Goal: Task Accomplishment & Management: Complete application form

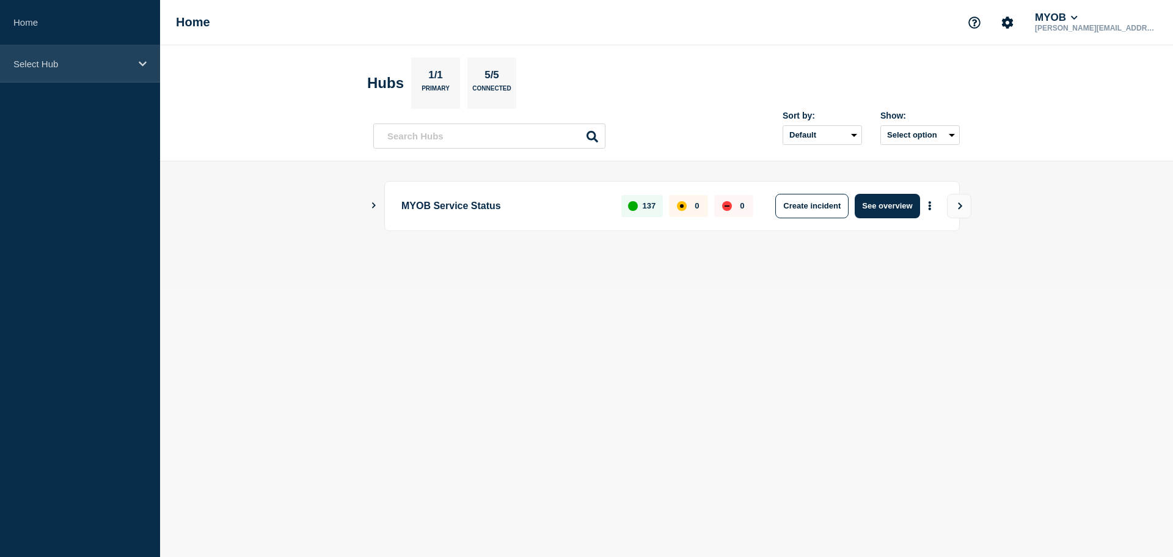
click at [98, 64] on p "Select Hub" at bounding box center [71, 64] width 117 height 10
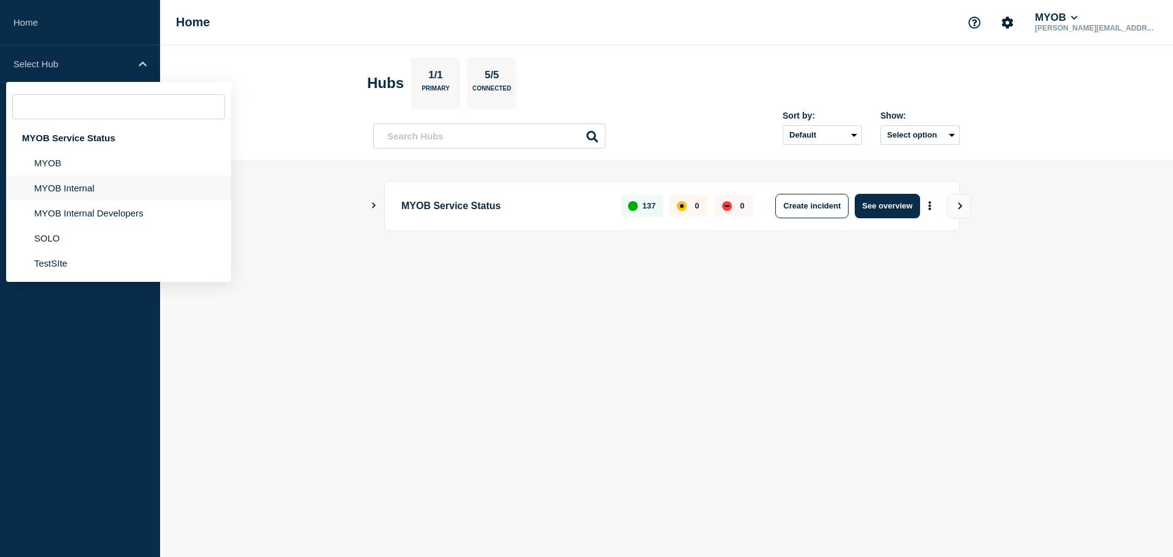
drag, startPoint x: 68, startPoint y: 182, endPoint x: 90, endPoint y: 190, distance: 24.0
click at [69, 182] on li "MYOB Internal" at bounding box center [118, 187] width 225 height 25
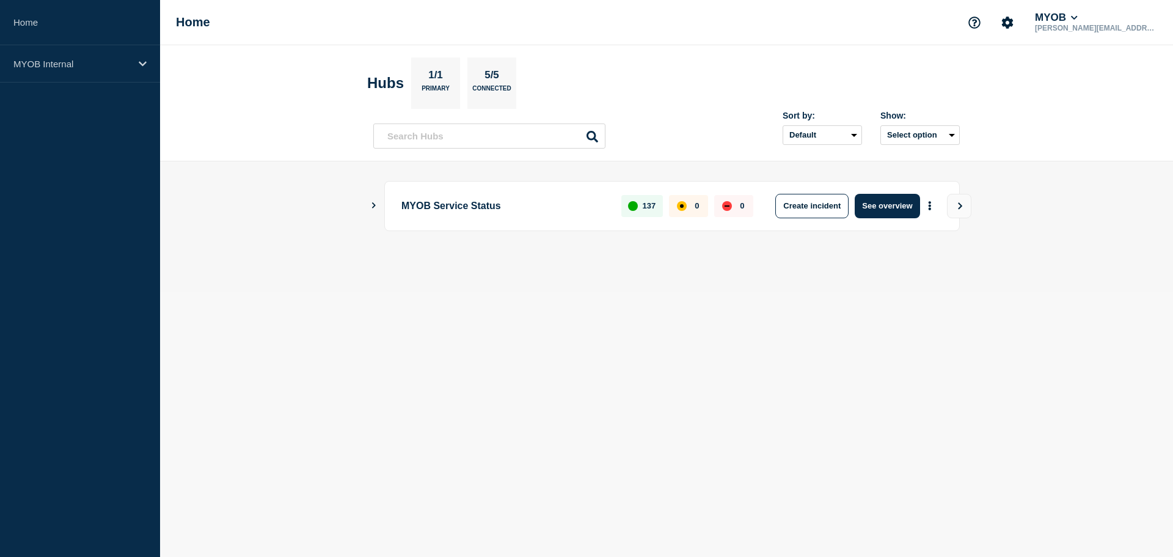
click at [216, 119] on header "Hubs 1/1 Primary 5/5 Connected Sort by: Default Last added Last updated Most ac…" at bounding box center [666, 103] width 1013 height 116
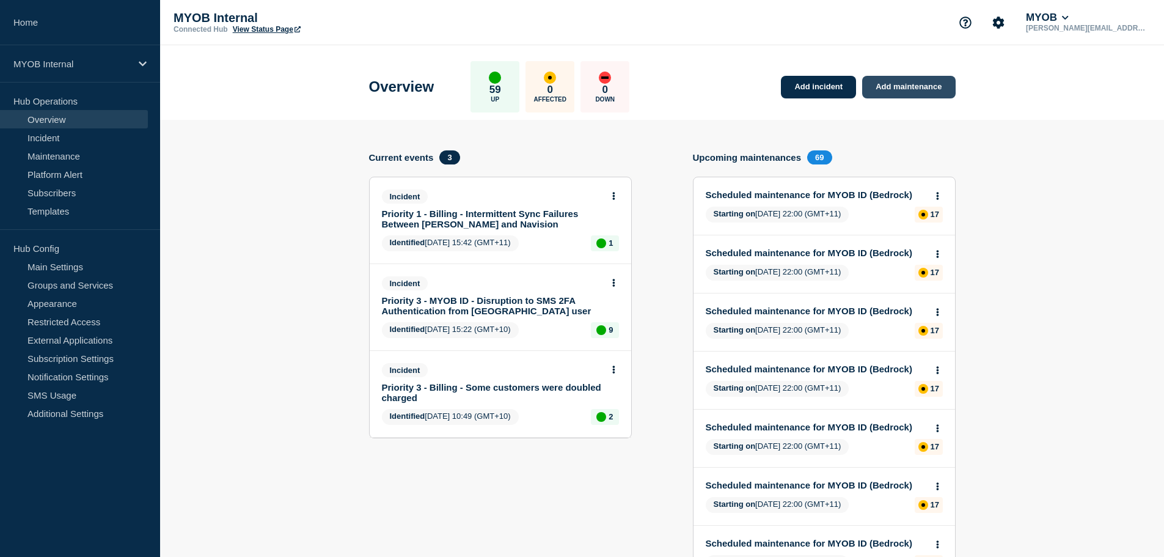
drag, startPoint x: 905, startPoint y: 82, endPoint x: 899, endPoint y: 84, distance: 7.0
click at [905, 82] on link "Add maintenance" at bounding box center [908, 87] width 93 height 23
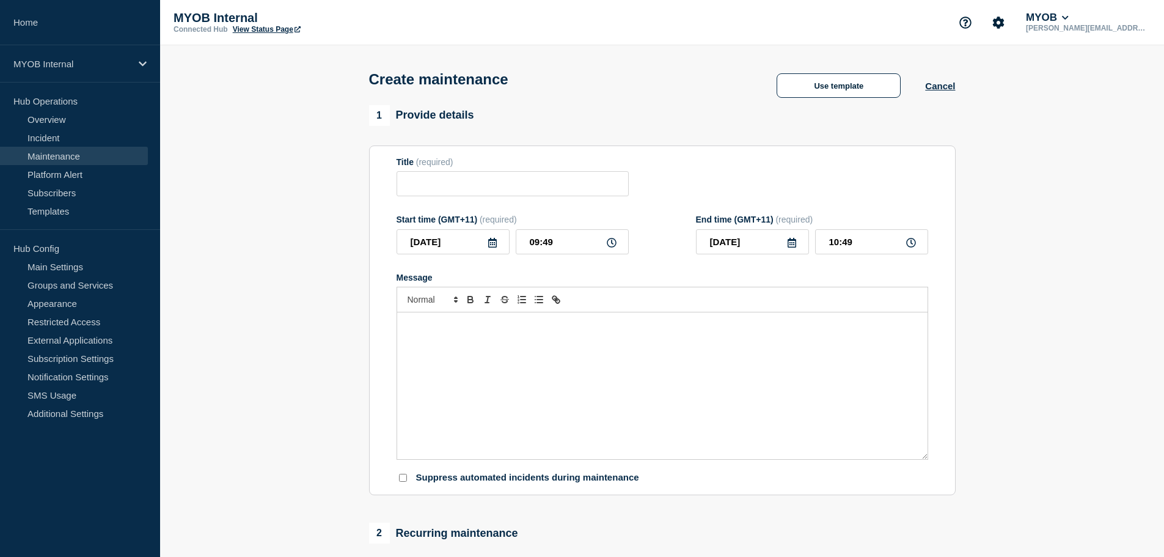
click at [842, 75] on div "Create maintenance Use template Cancel" at bounding box center [662, 75] width 614 height 60
click at [846, 86] on button "Use template" at bounding box center [838, 85] width 124 height 24
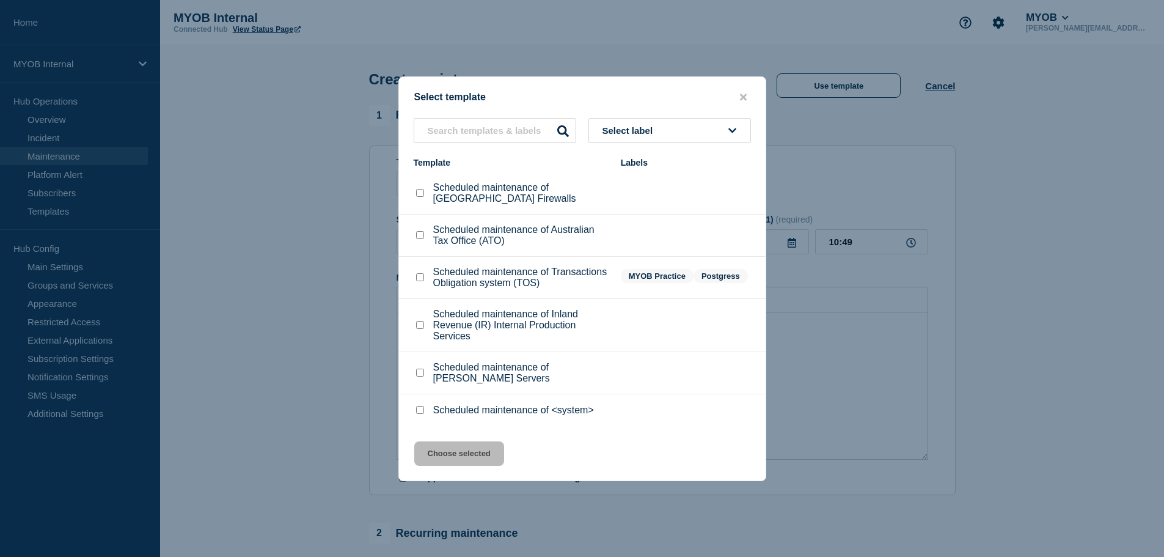
click at [415, 236] on div at bounding box center [420, 235] width 12 height 12
click at [427, 236] on div "Scheduled maintenance of Australian Tax Office (ATO)" at bounding box center [511, 235] width 195 height 22
click at [419, 237] on input "Scheduled maintenance of Australian Tax Office (ATO) checkbox" at bounding box center [420, 235] width 8 height 8
checkbox input "true"
drag, startPoint x: 473, startPoint y: 454, endPoint x: 484, endPoint y: 448, distance: 12.3
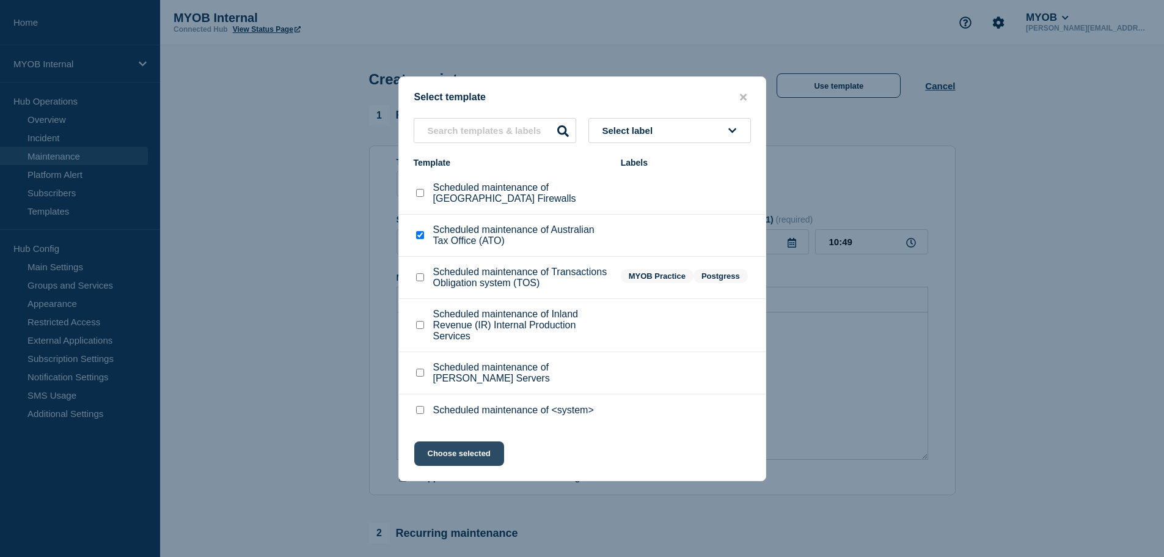
click at [472, 451] on button "Choose selected" at bounding box center [459, 453] width 90 height 24
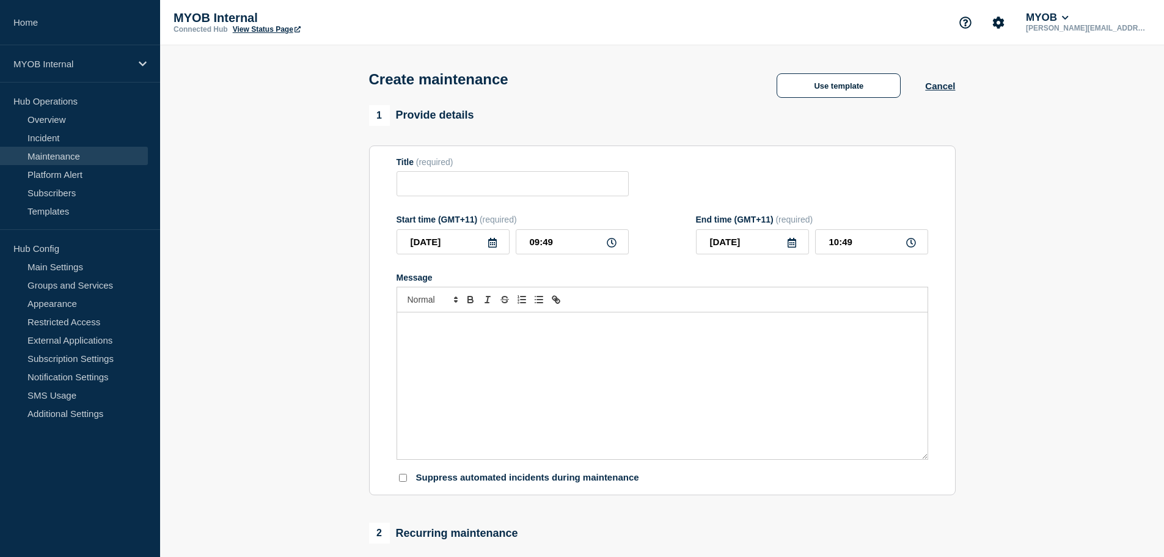
type input "Scheduled maintenance of Australian Tax Office (ATO)"
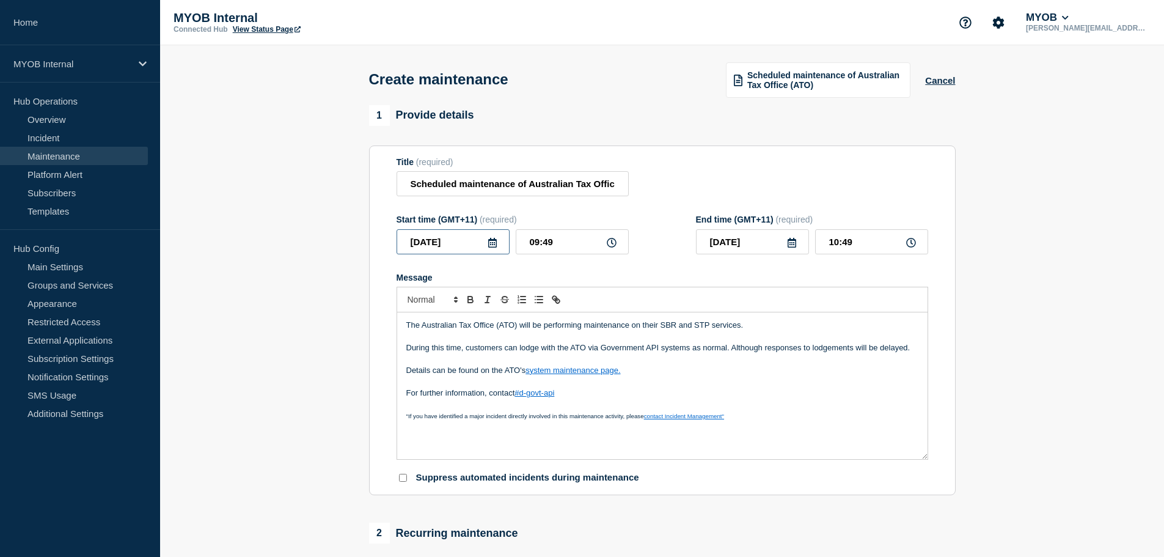
click at [481, 242] on input "2025-10-10" at bounding box center [452, 241] width 113 height 25
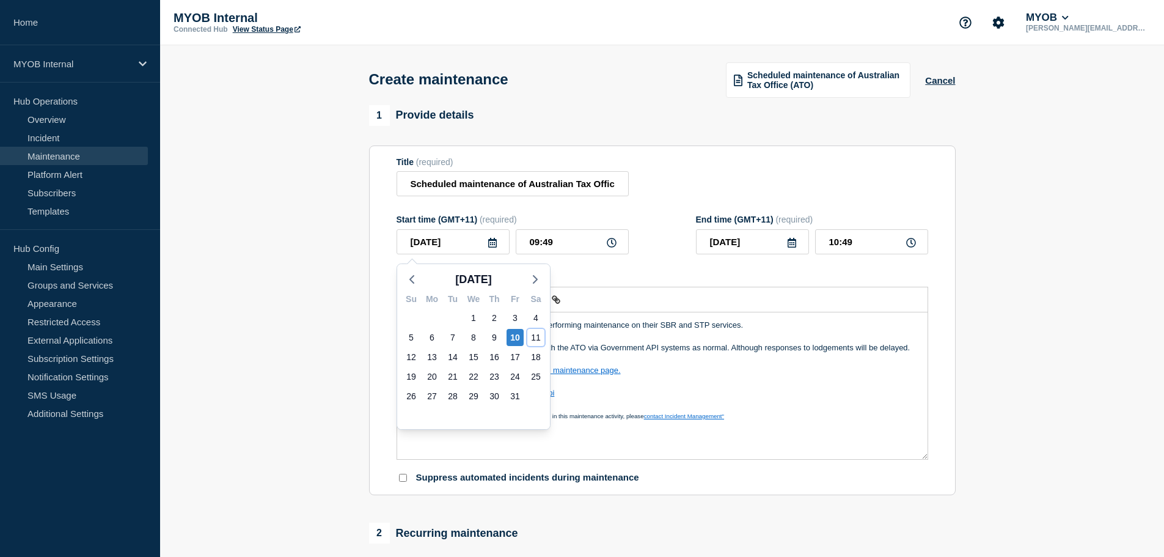
drag, startPoint x: 536, startPoint y: 339, endPoint x: 533, endPoint y: 323, distance: 16.2
click at [536, 338] on div "11" at bounding box center [535, 337] width 17 height 17
type input "2025-10-11"
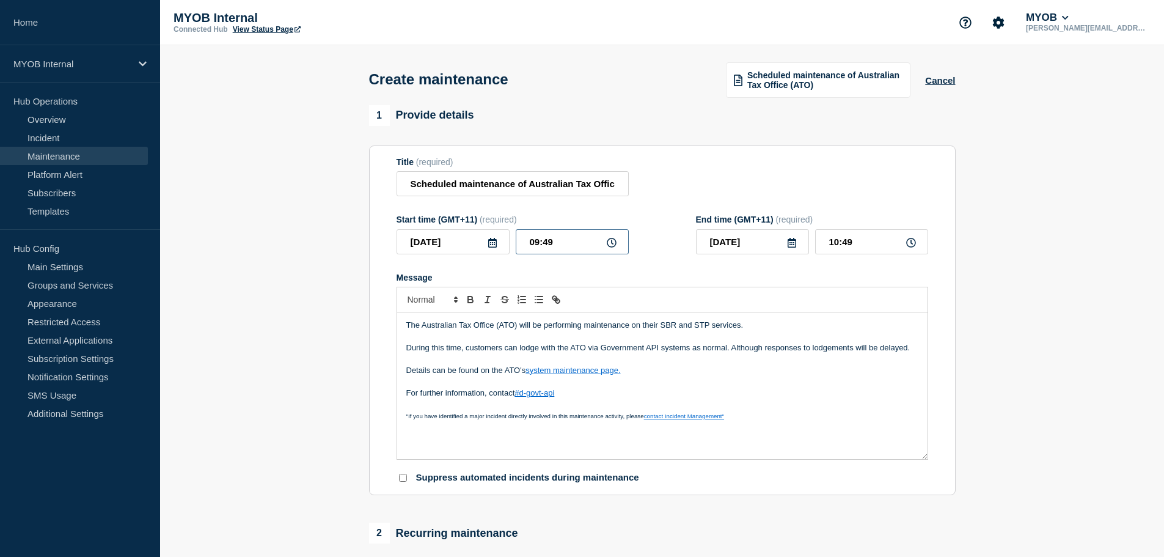
drag, startPoint x: 570, startPoint y: 244, endPoint x: 467, endPoint y: 242, distance: 103.3
click at [467, 242] on div "2025-10-11 09:49" at bounding box center [512, 241] width 232 height 25
click at [590, 239] on input "09:49" at bounding box center [572, 241] width 113 height 25
drag, startPoint x: 587, startPoint y: 247, endPoint x: 458, endPoint y: 249, distance: 128.9
click at [457, 250] on div "2025-10-11 09:49" at bounding box center [512, 241] width 232 height 25
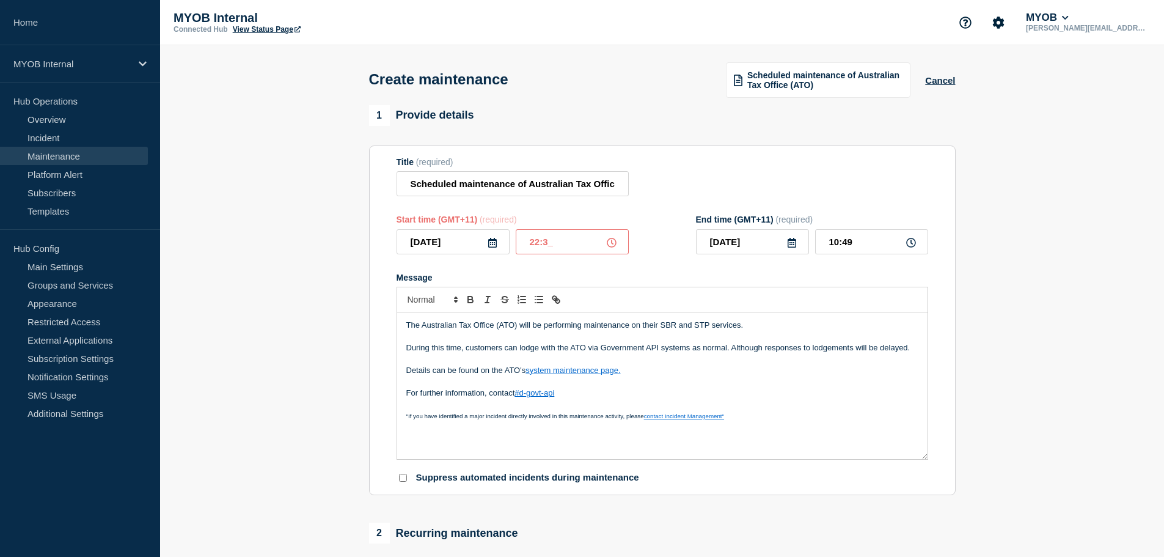
type input "22:30"
type input "23:30"
click at [762, 246] on input "2025-10-11" at bounding box center [752, 241] width 113 height 25
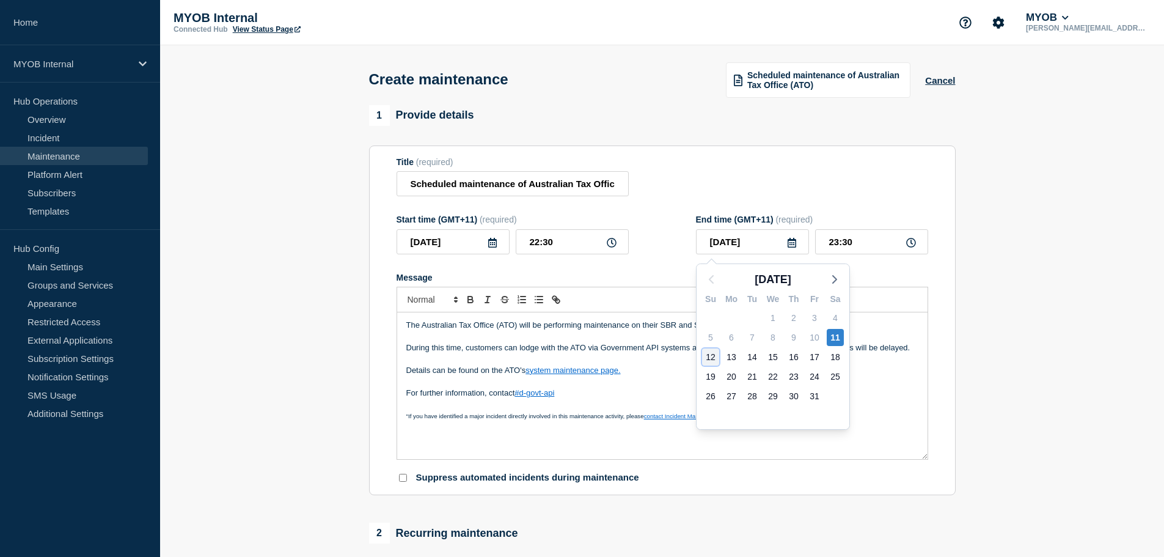
click at [712, 360] on div "12" at bounding box center [710, 356] width 17 height 17
type input "2025-10-12"
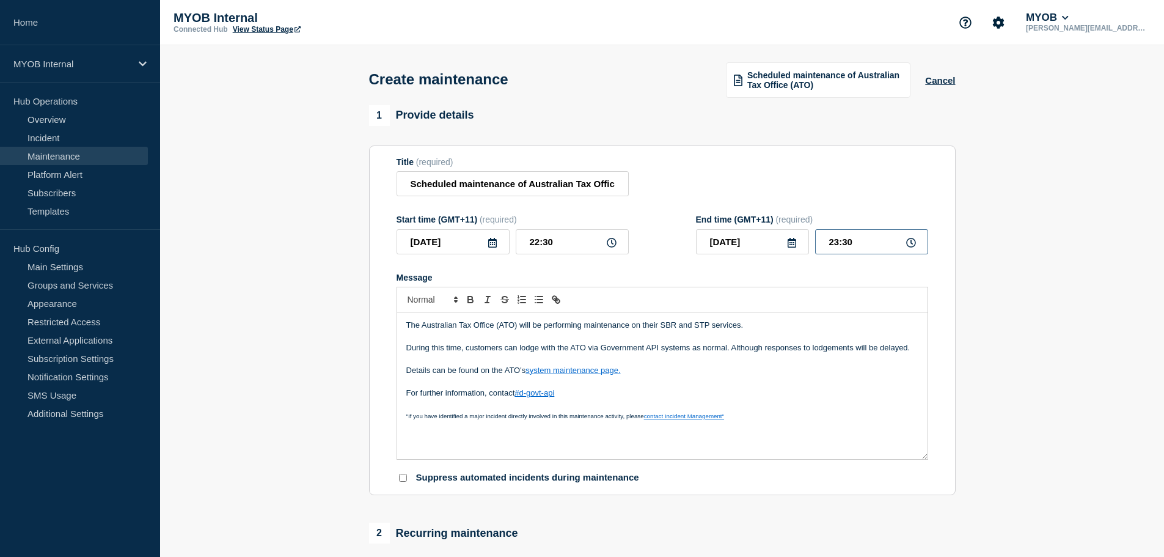
click at [879, 242] on input "23:30" at bounding box center [871, 241] width 113 height 25
drag, startPoint x: 878, startPoint y: 243, endPoint x: 770, endPoint y: 242, distance: 108.1
click at [770, 242] on div "2025-10-12 23:30" at bounding box center [812, 241] width 232 height 25
type input "07:30"
click at [699, 360] on p "Message" at bounding box center [662, 359] width 512 height 11
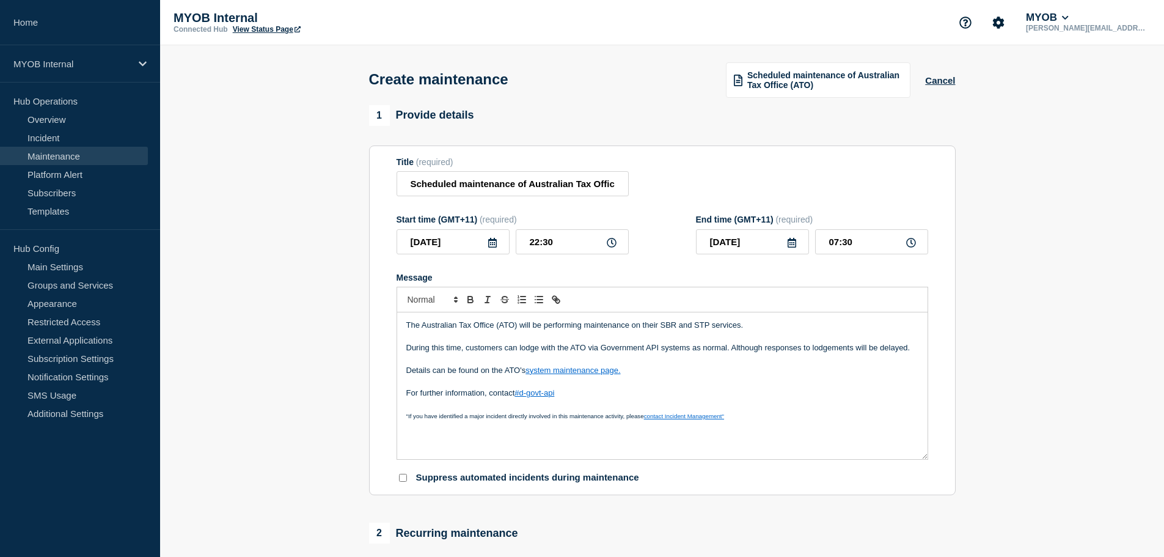
click at [460, 361] on p "Message" at bounding box center [662, 359] width 512 height 11
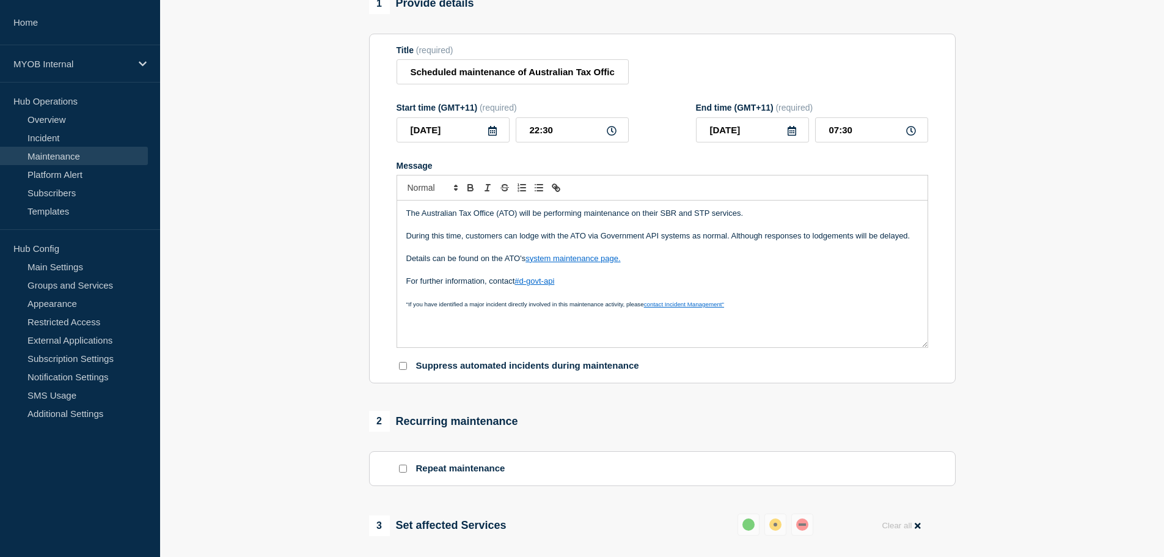
scroll to position [183, 0]
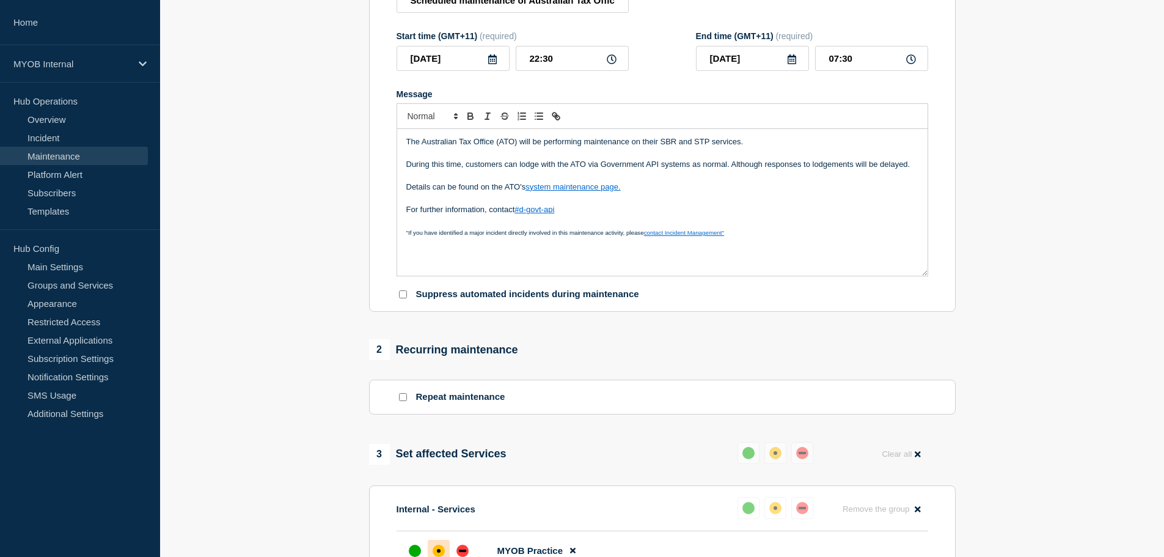
click at [481, 188] on p "Details can be found on the ATO's system maintenance page." at bounding box center [662, 186] width 512 height 11
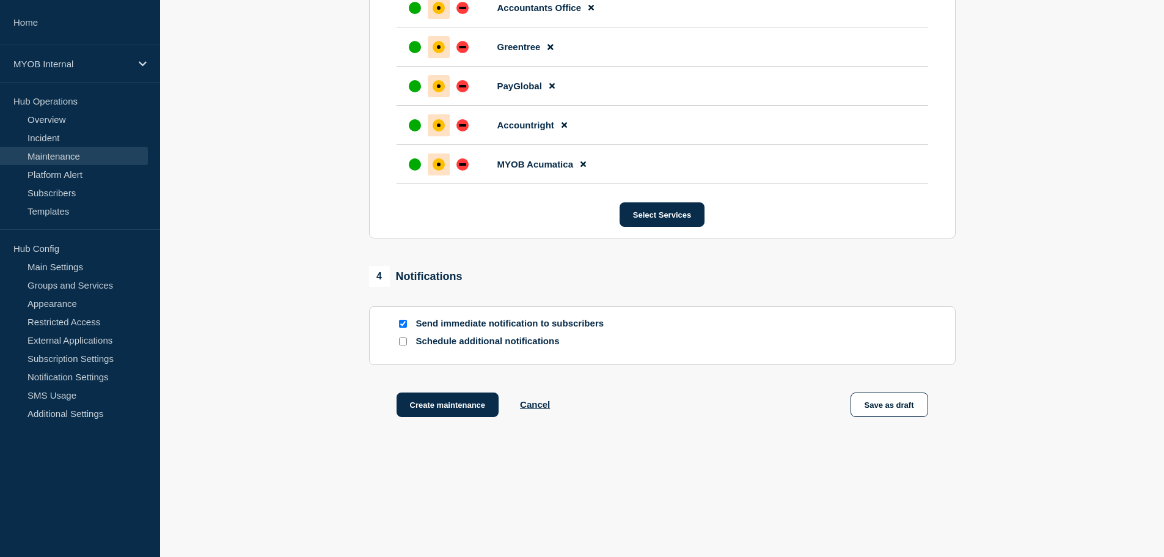
scroll to position [847, 0]
click at [433, 406] on button "Create maintenance" at bounding box center [447, 404] width 103 height 24
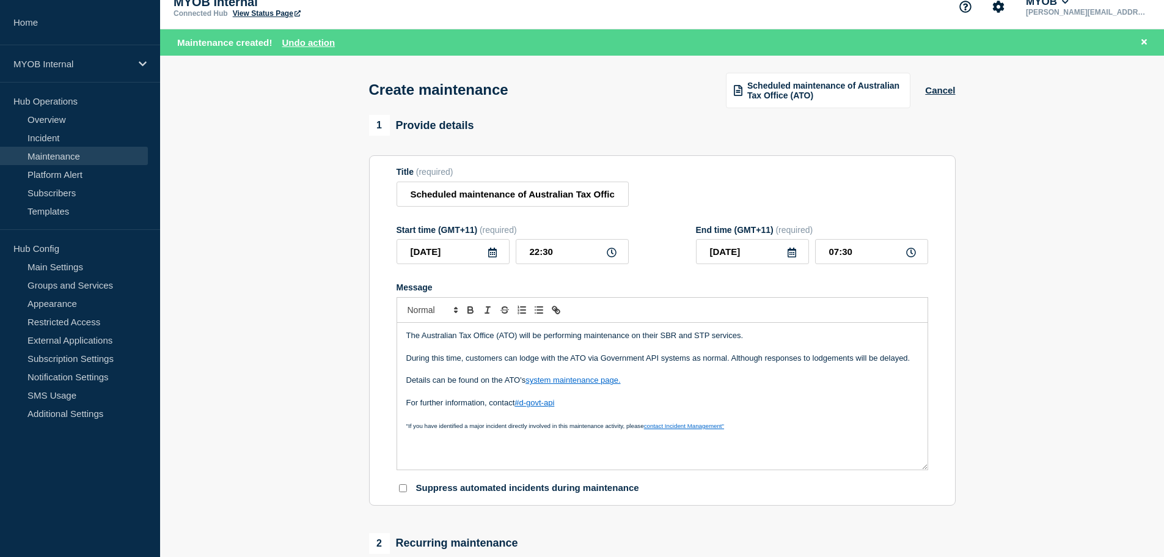
scroll to position [0, 0]
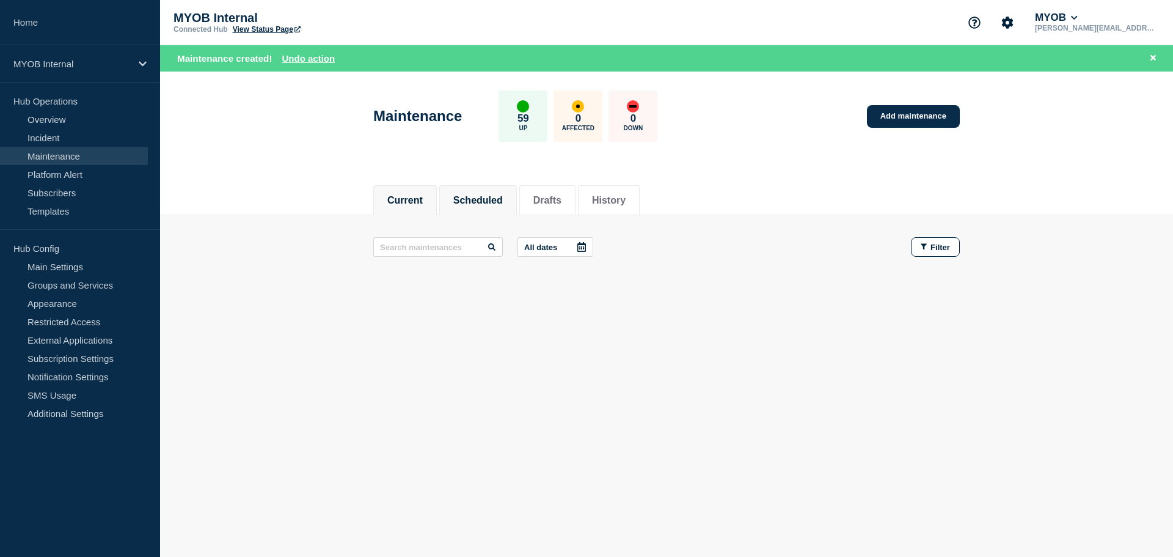
click at [467, 202] on button "Scheduled" at bounding box center [477, 200] width 49 height 11
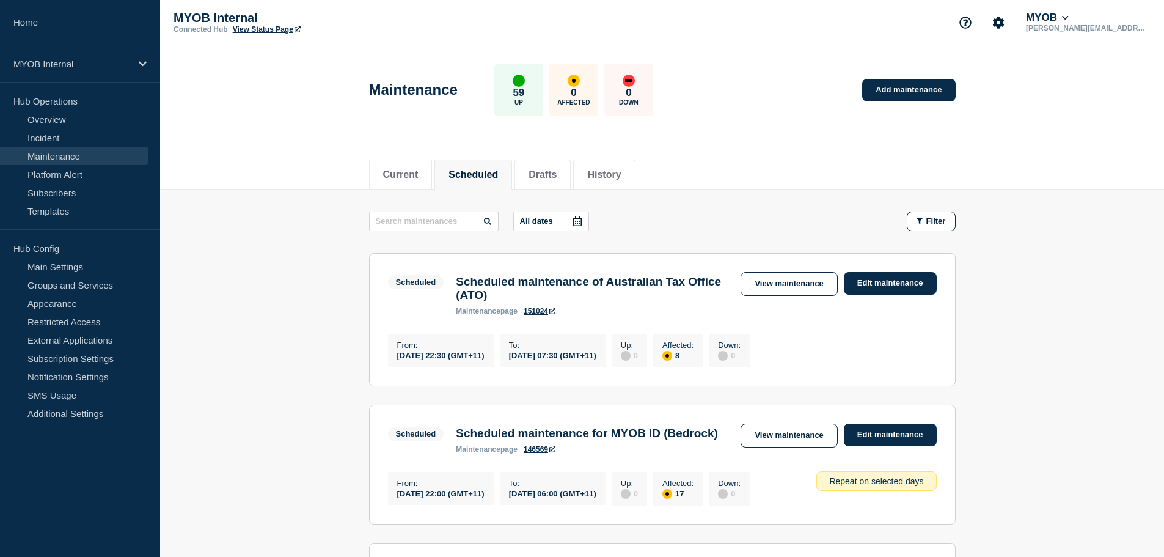
drag, startPoint x: 540, startPoint y: 312, endPoint x: 538, endPoint y: 320, distance: 8.2
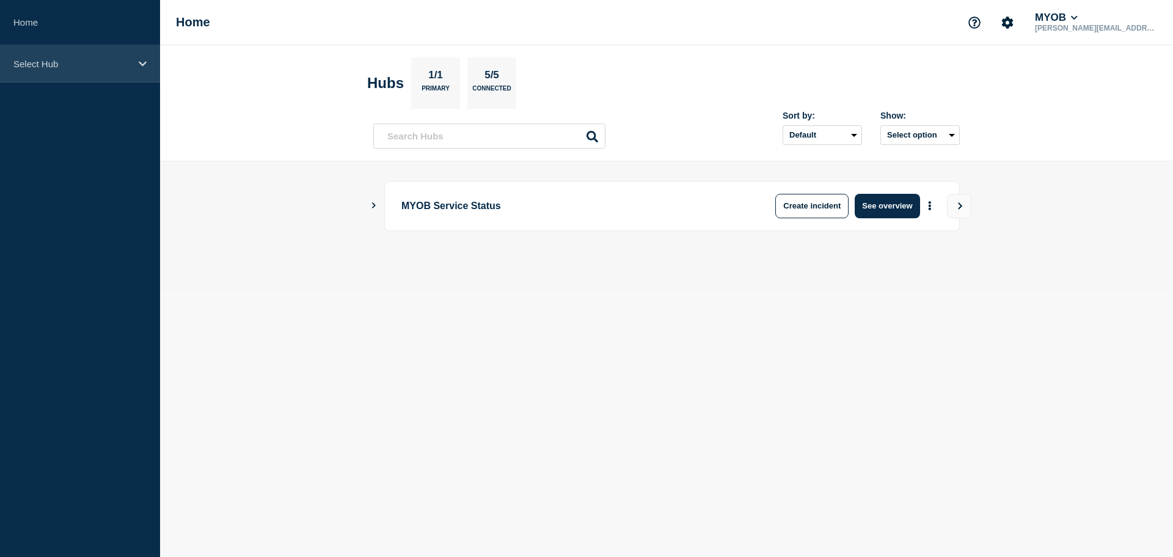
click at [115, 65] on p "Select Hub" at bounding box center [71, 64] width 117 height 10
